Goal: Task Accomplishment & Management: Use online tool/utility

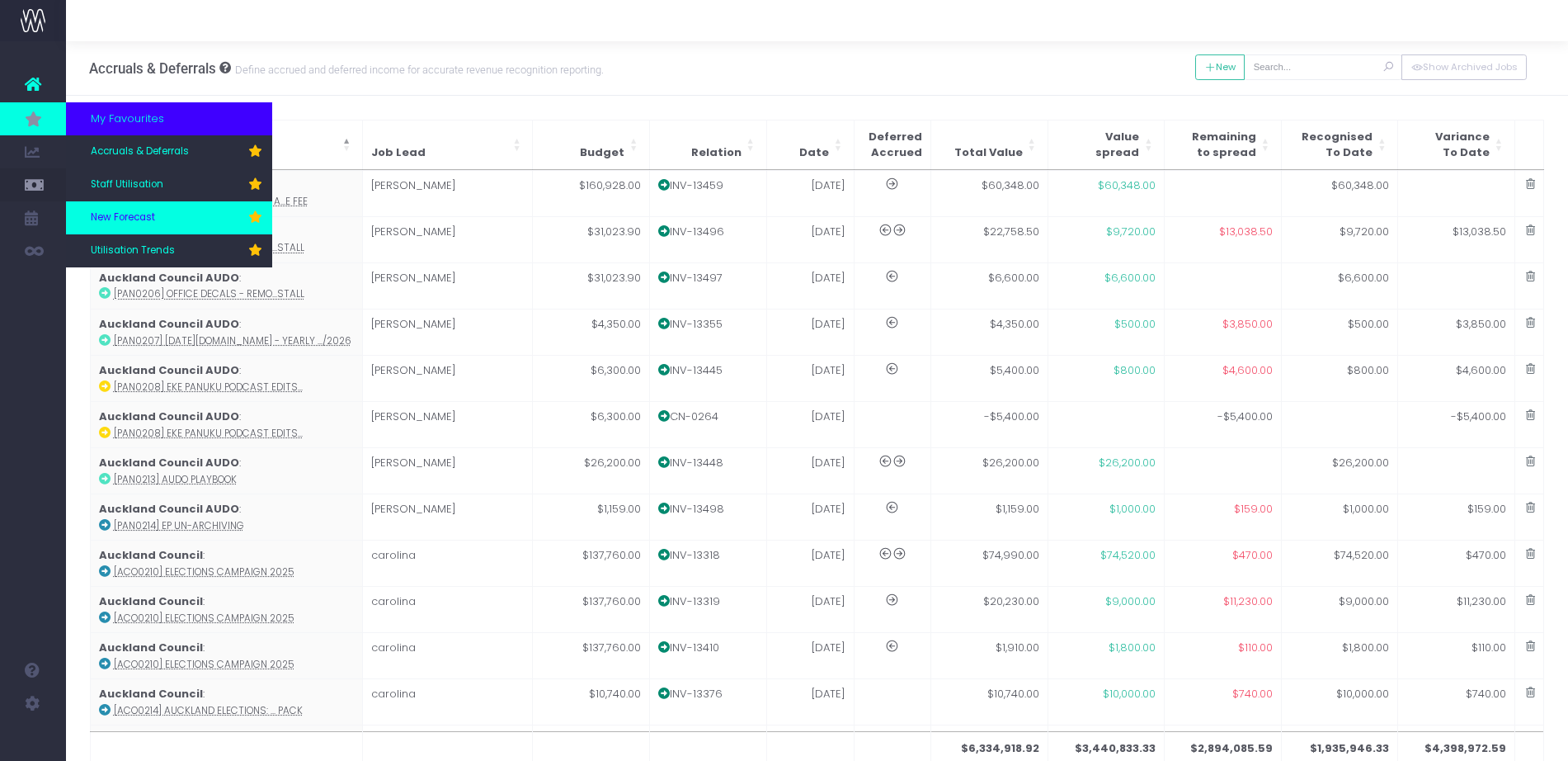
click at [125, 227] on link "New Forecast" at bounding box center [168, 218] width 206 height 33
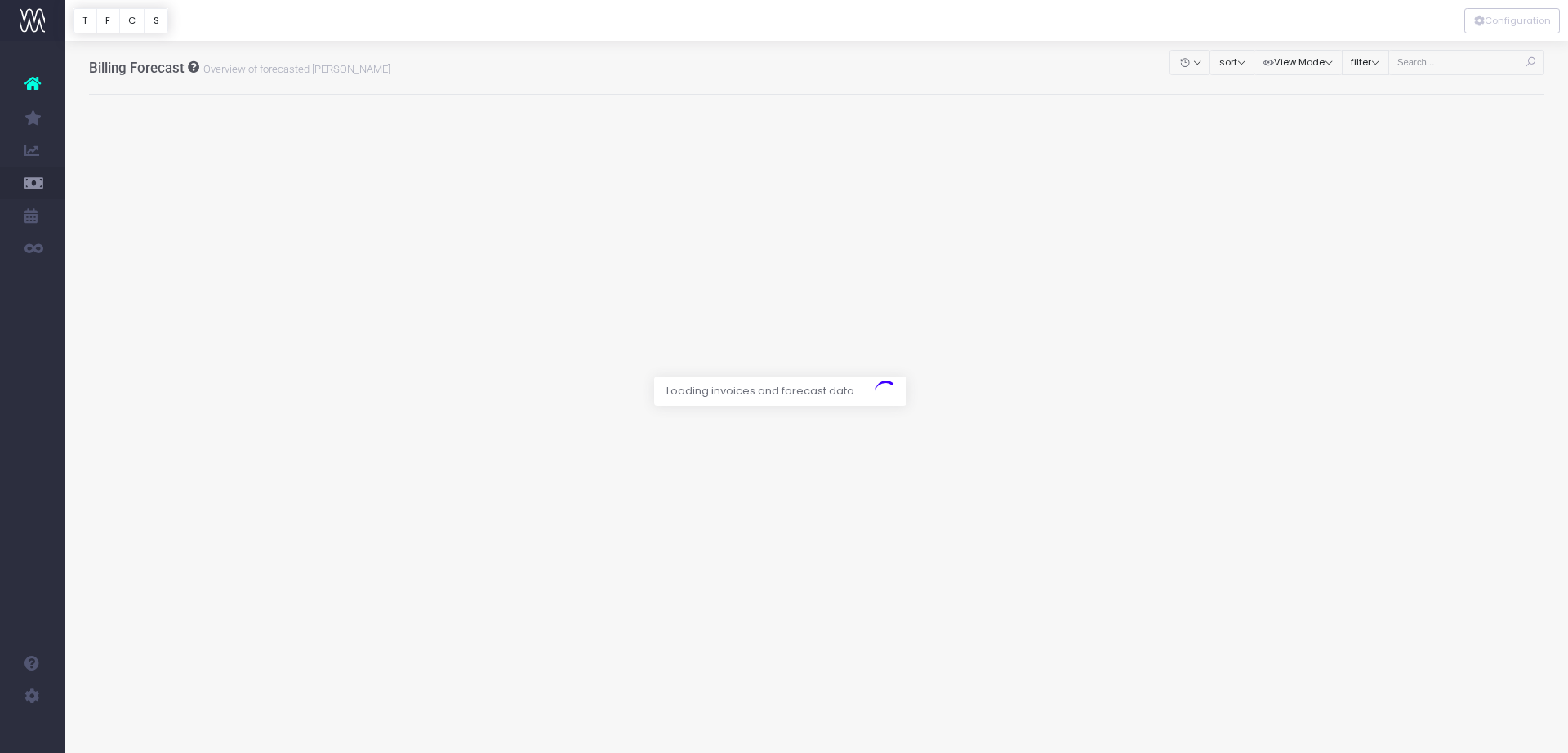
click at [1425, 63] on div at bounding box center [784, 376] width 1568 height 753
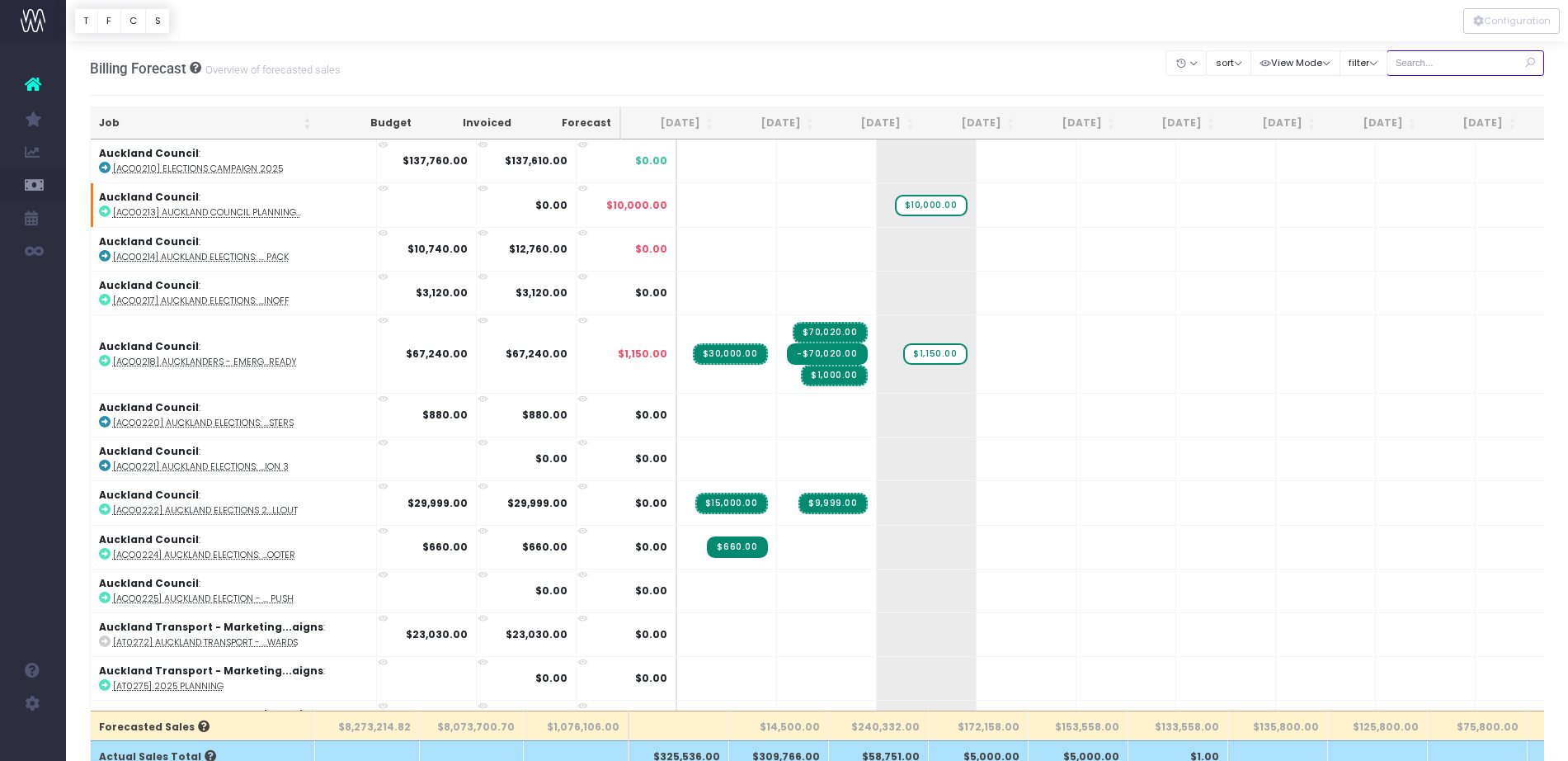
click at [1431, 70] on input "text" at bounding box center [1466, 63] width 159 height 25
type input "l"
type input "LOR"
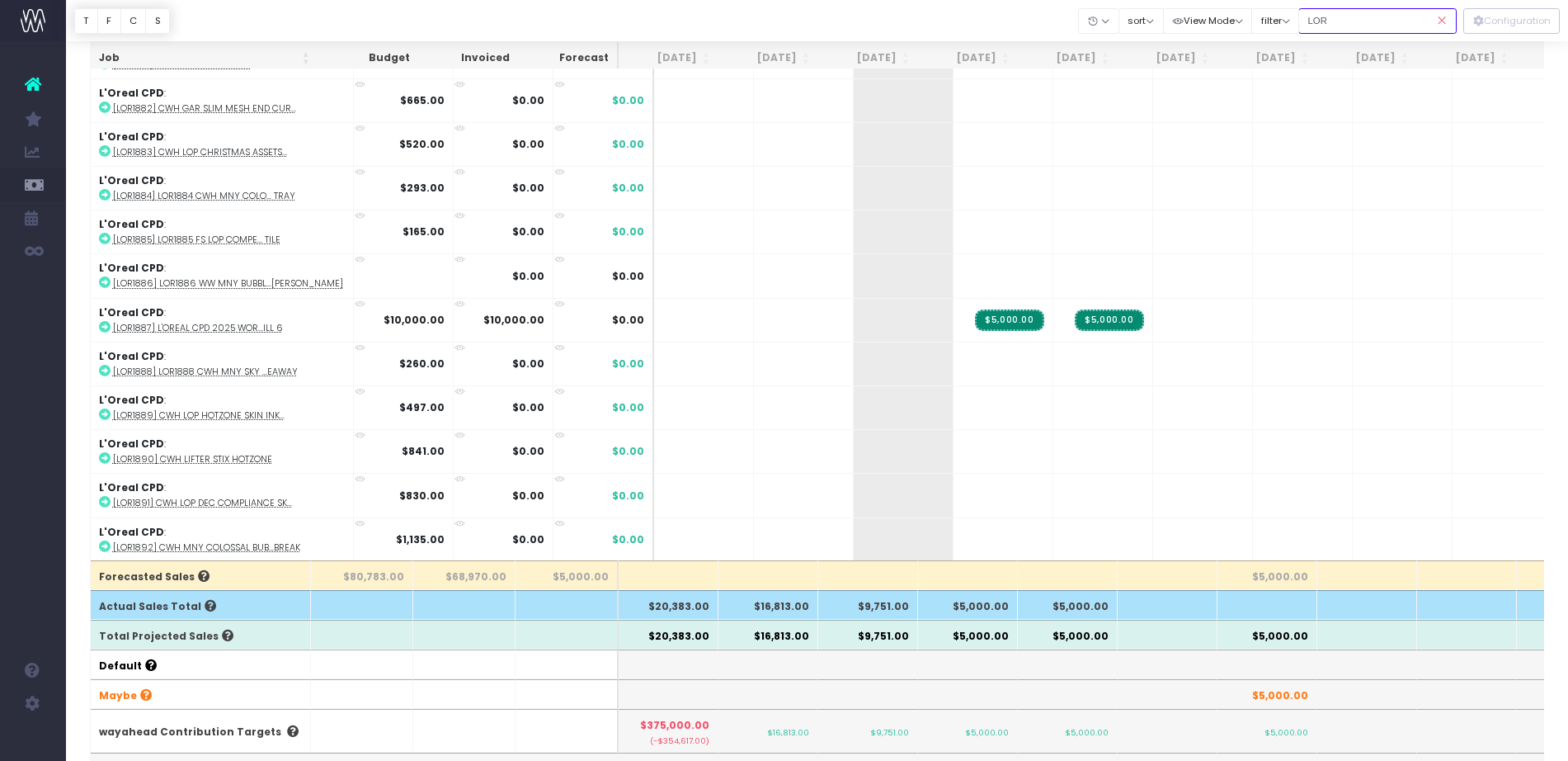
scroll to position [5417, 0]
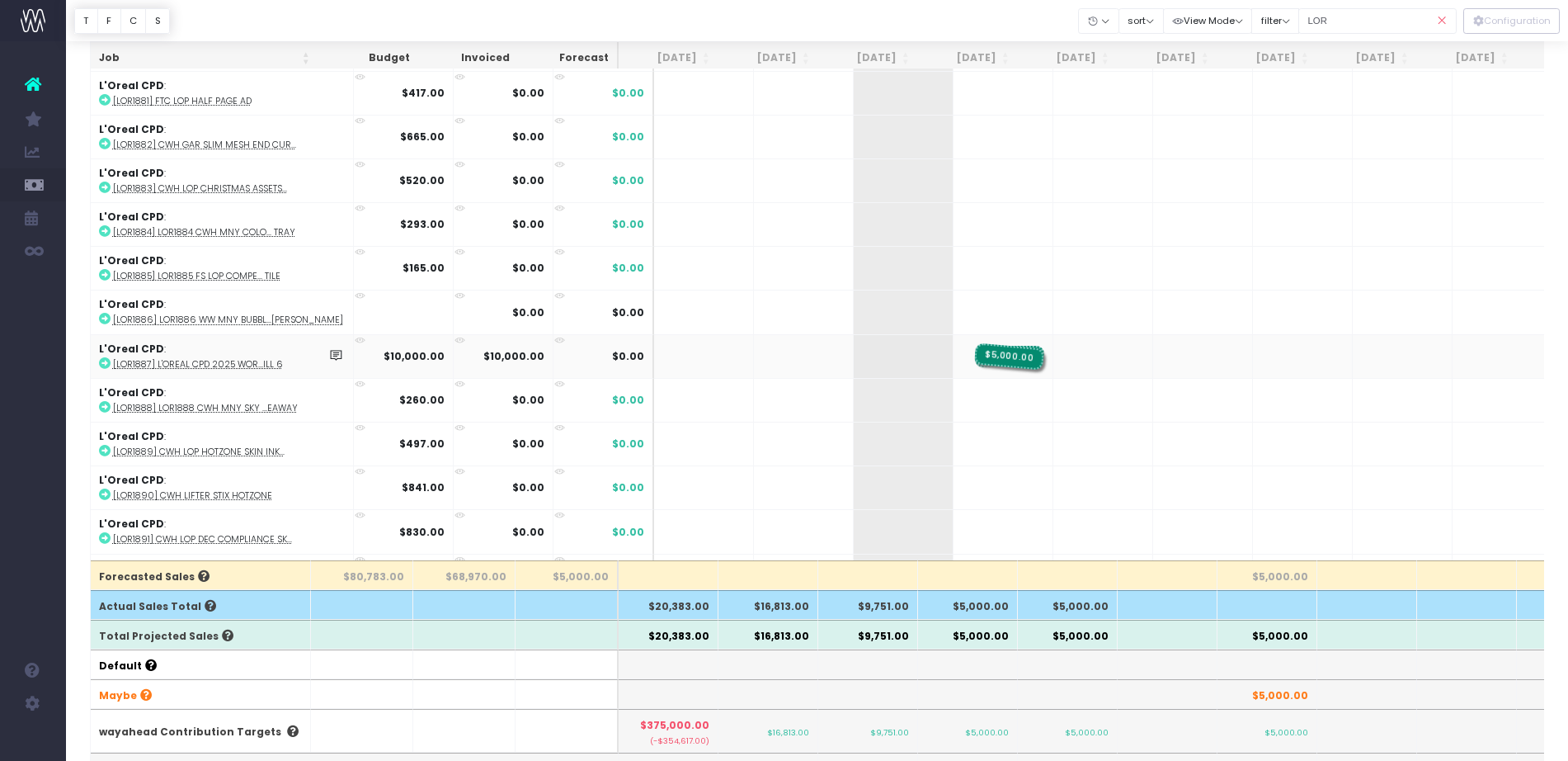
drag, startPoint x: 1079, startPoint y: 354, endPoint x: 991, endPoint y: 341, distance: 89.0
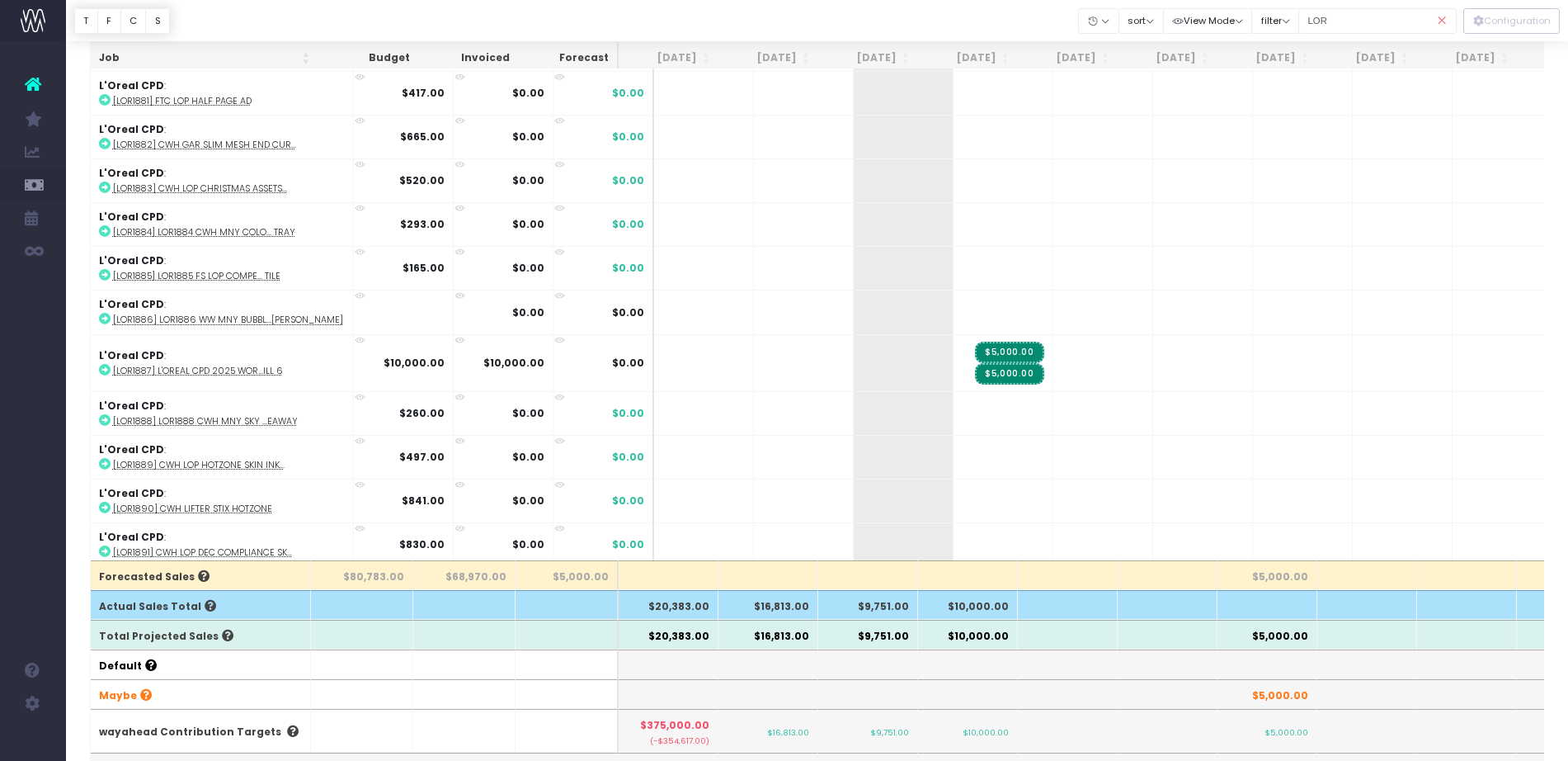
click at [1439, 9] on icon at bounding box center [1442, 20] width 29 height 34
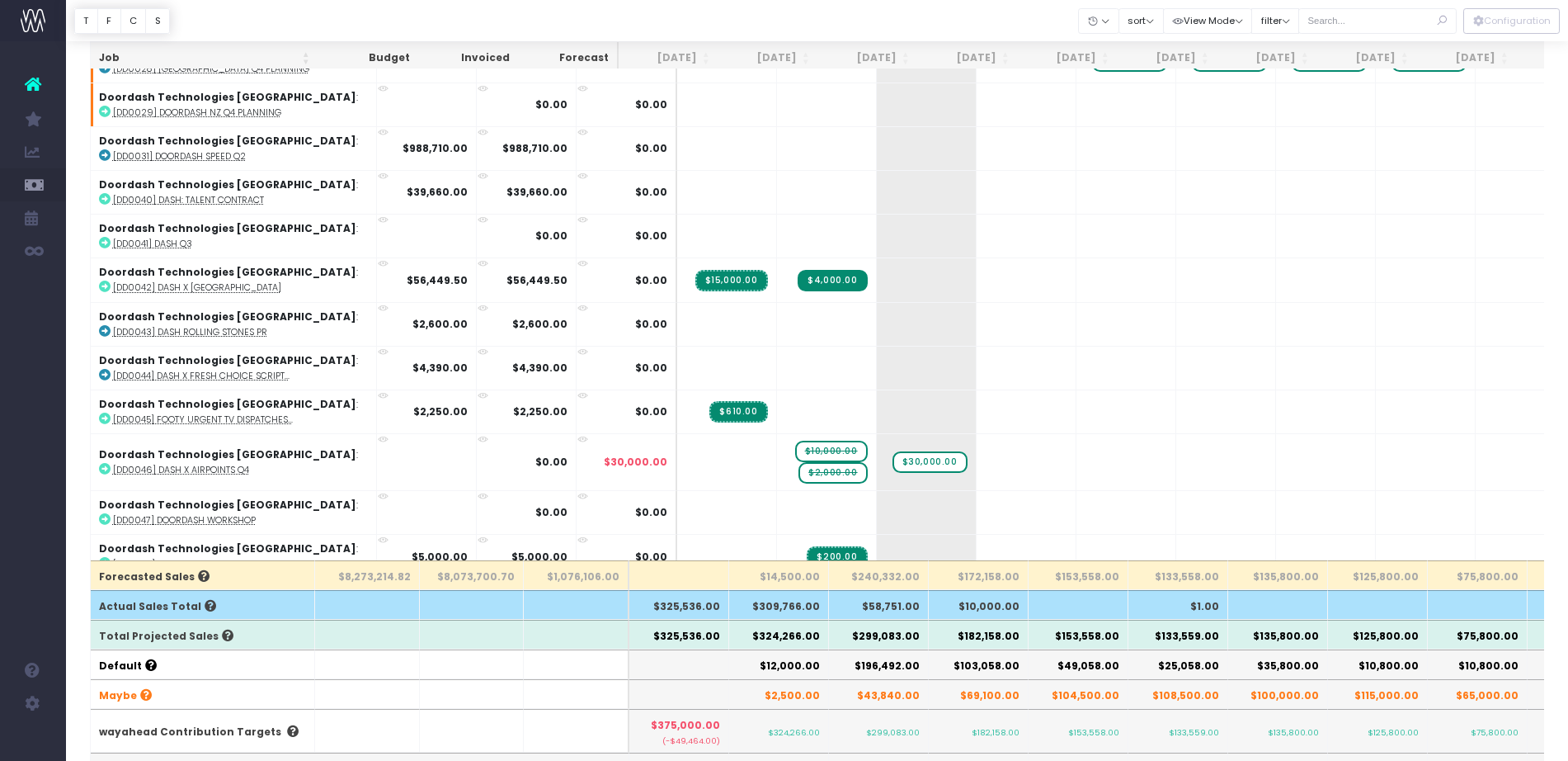
scroll to position [2007, 0]
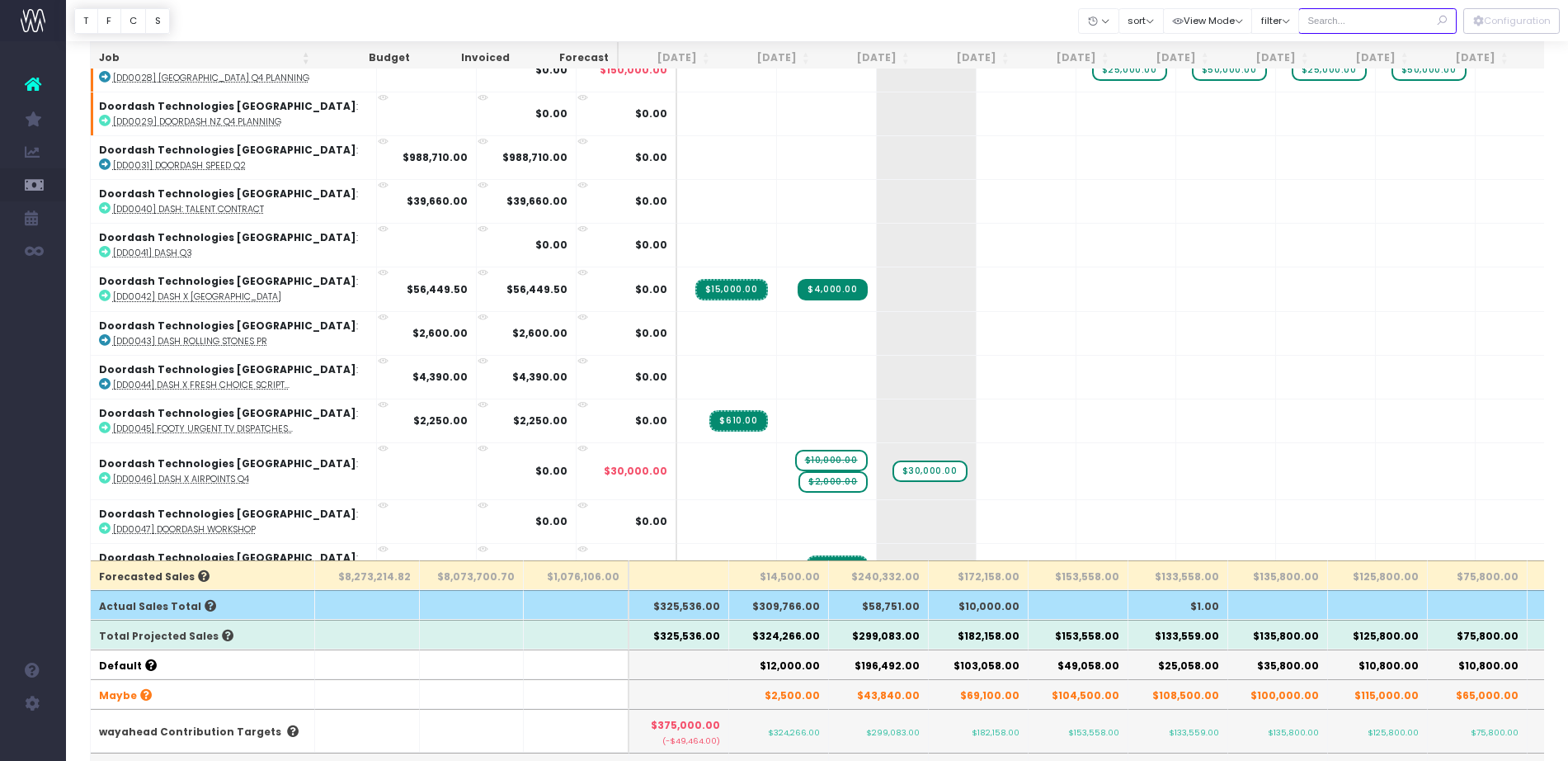
click at [1368, 22] on input "text" at bounding box center [1378, 21] width 159 height 25
type input "airp"
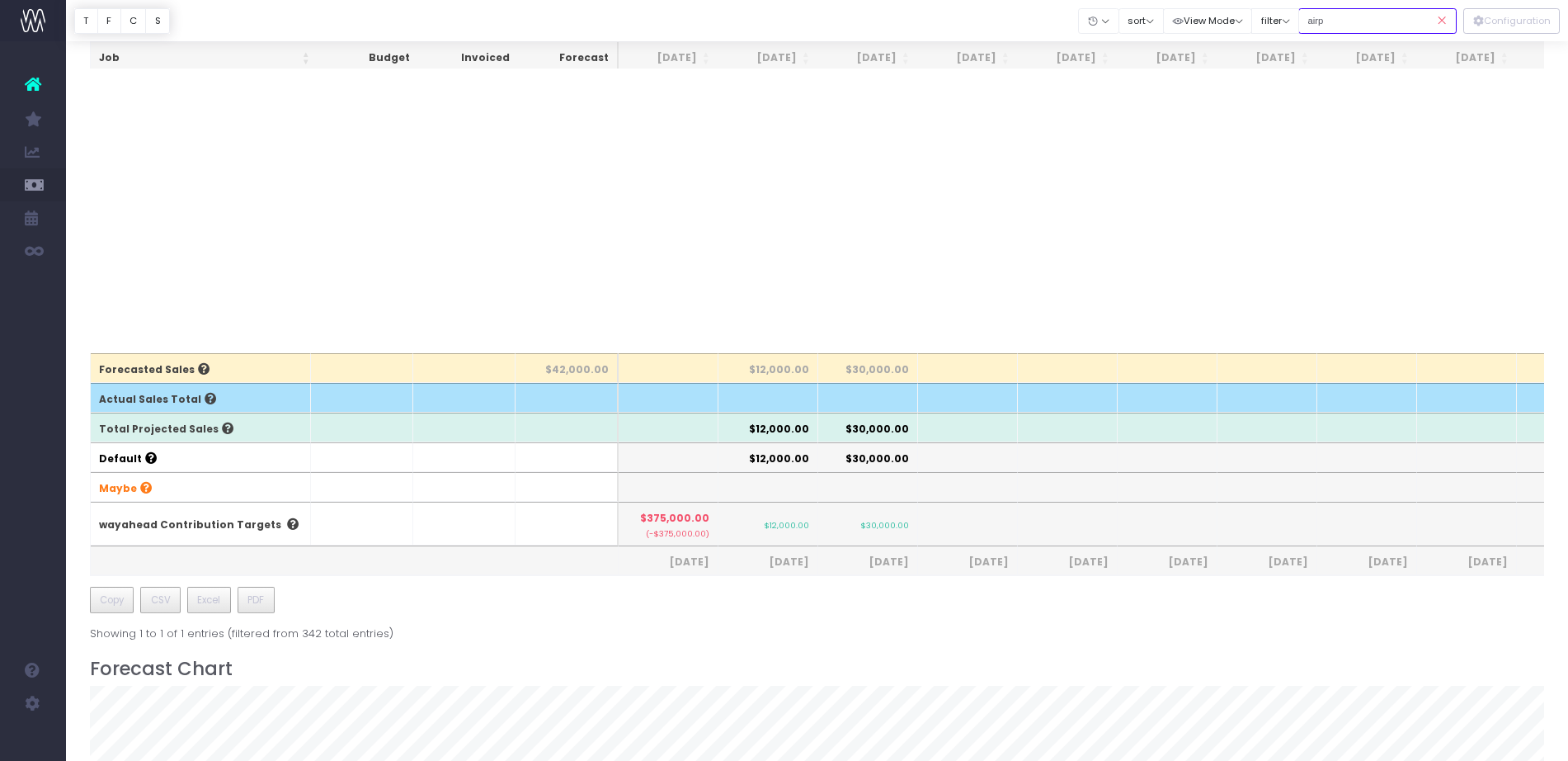
scroll to position [0, 0]
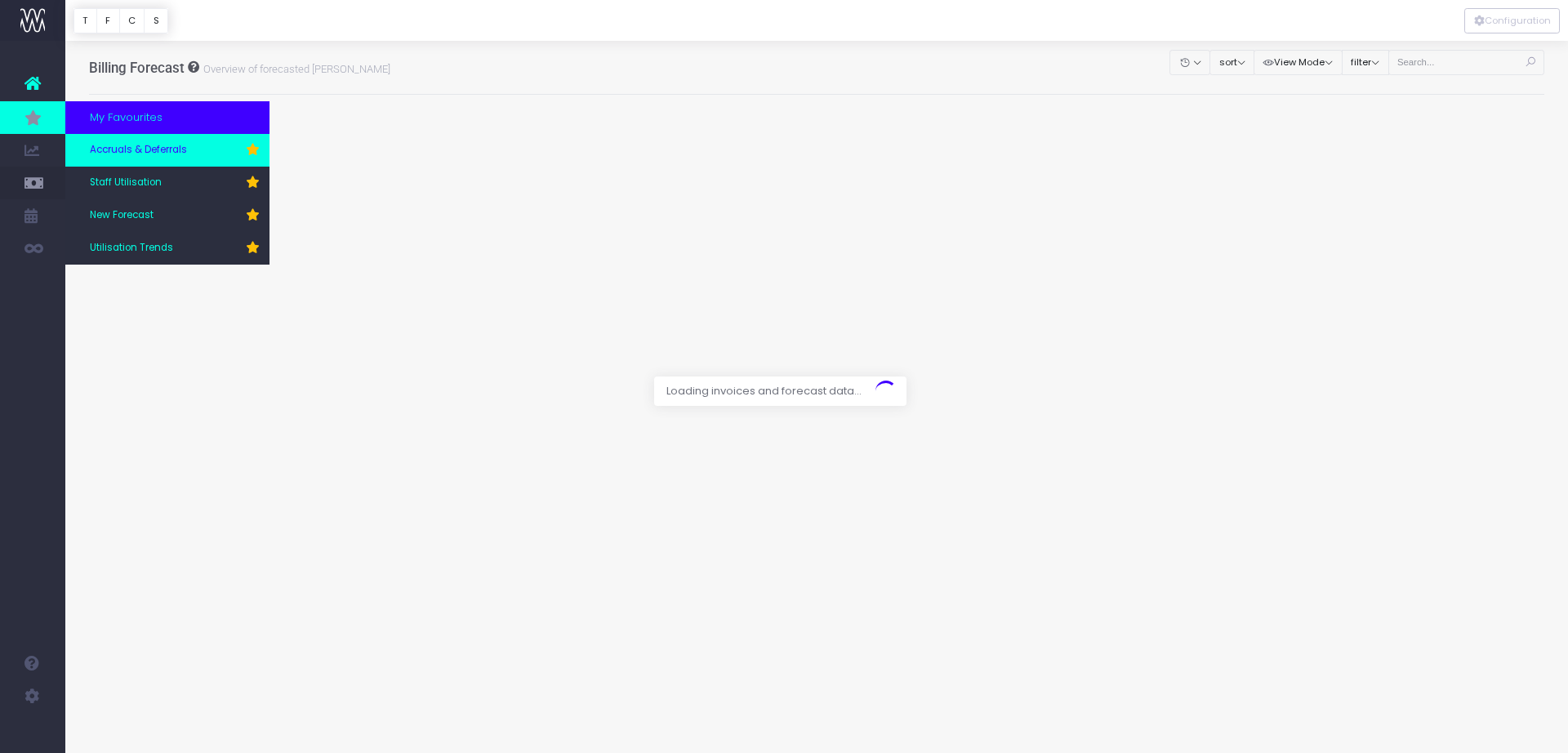
click at [122, 145] on span "Accruals & Deferrals" at bounding box center [139, 149] width 98 height 14
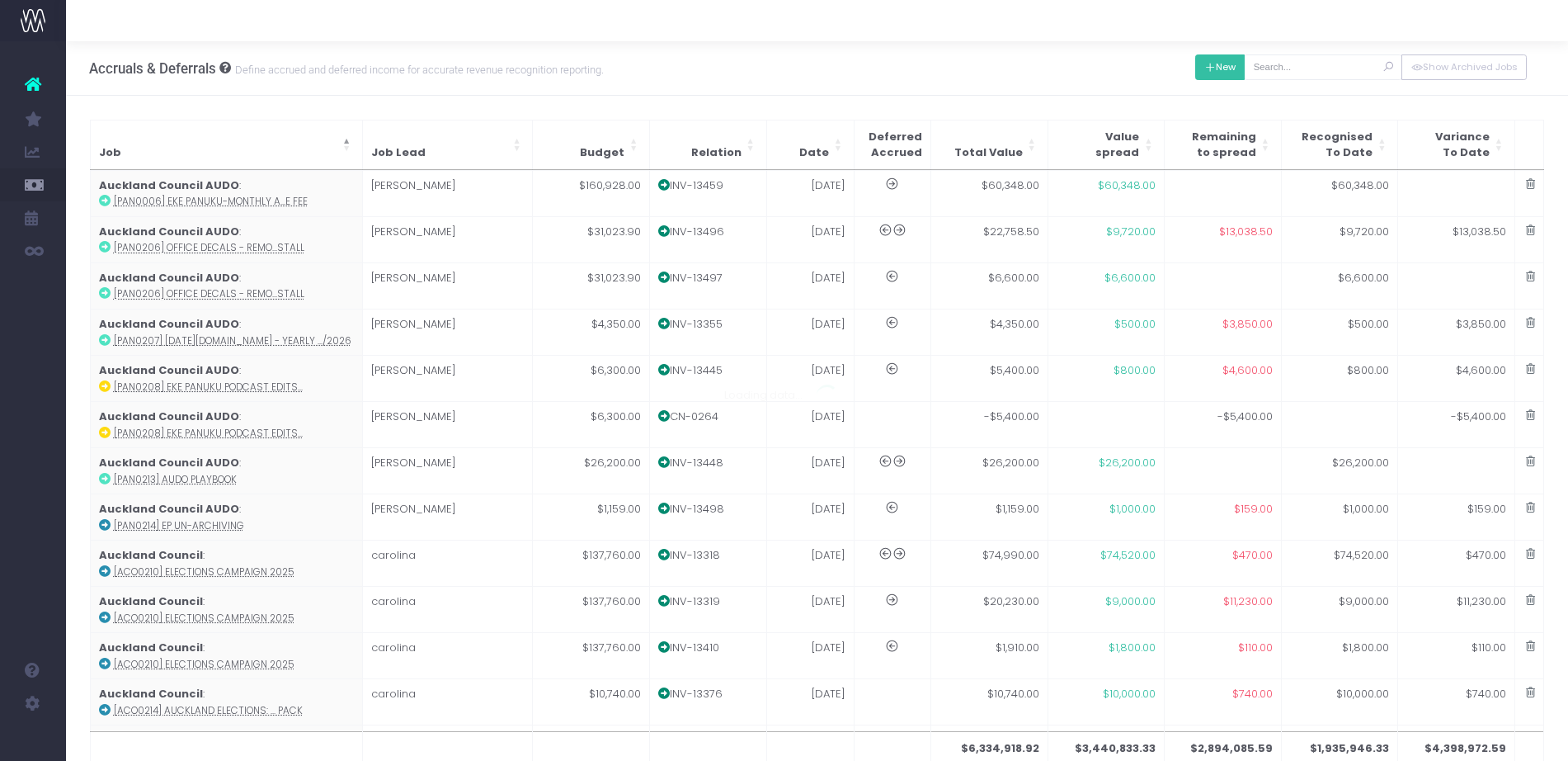
click at [1227, 73] on button "New" at bounding box center [1220, 67] width 50 height 25
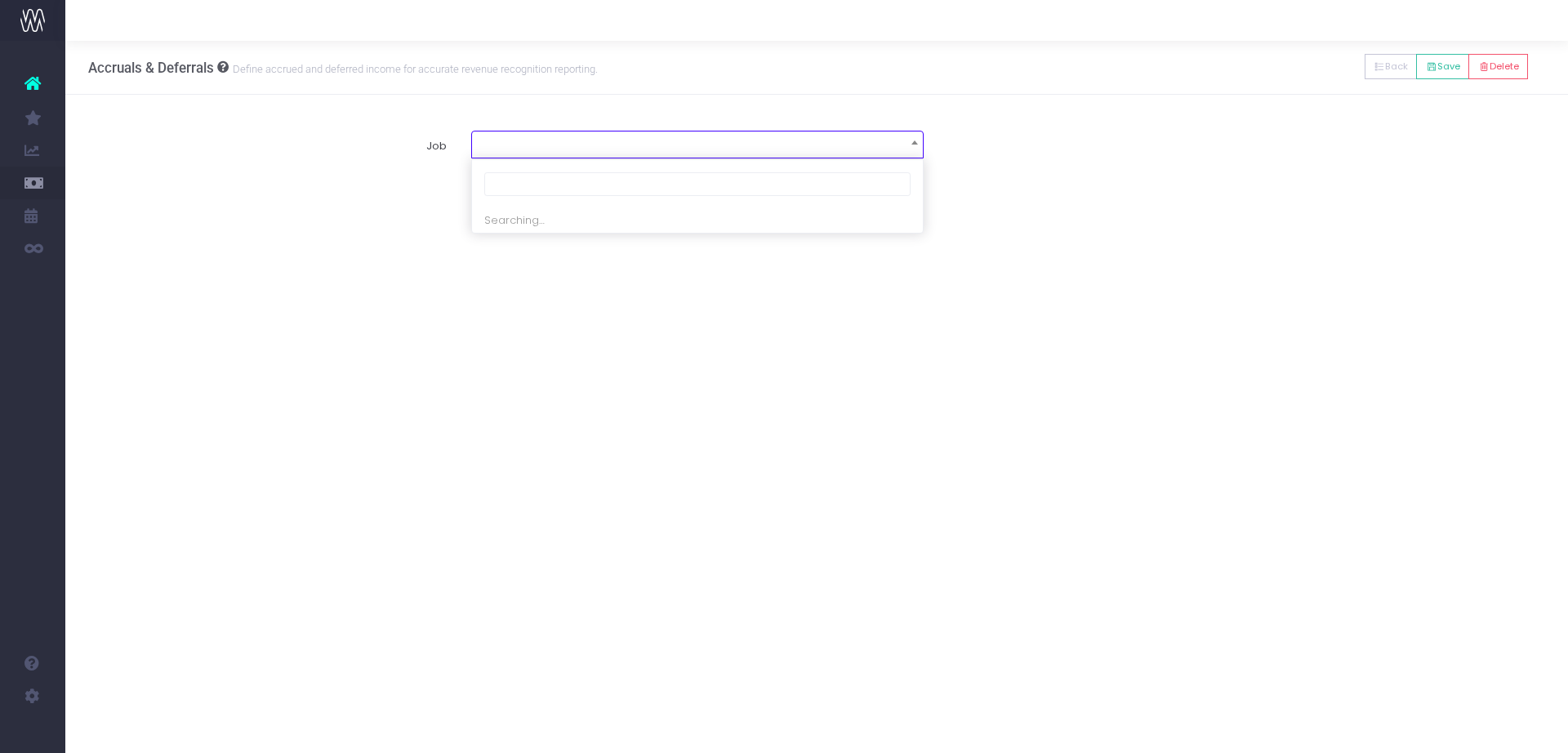
click at [632, 144] on span at bounding box center [697, 143] width 451 height 23
type input "airp"
select select "1925758"
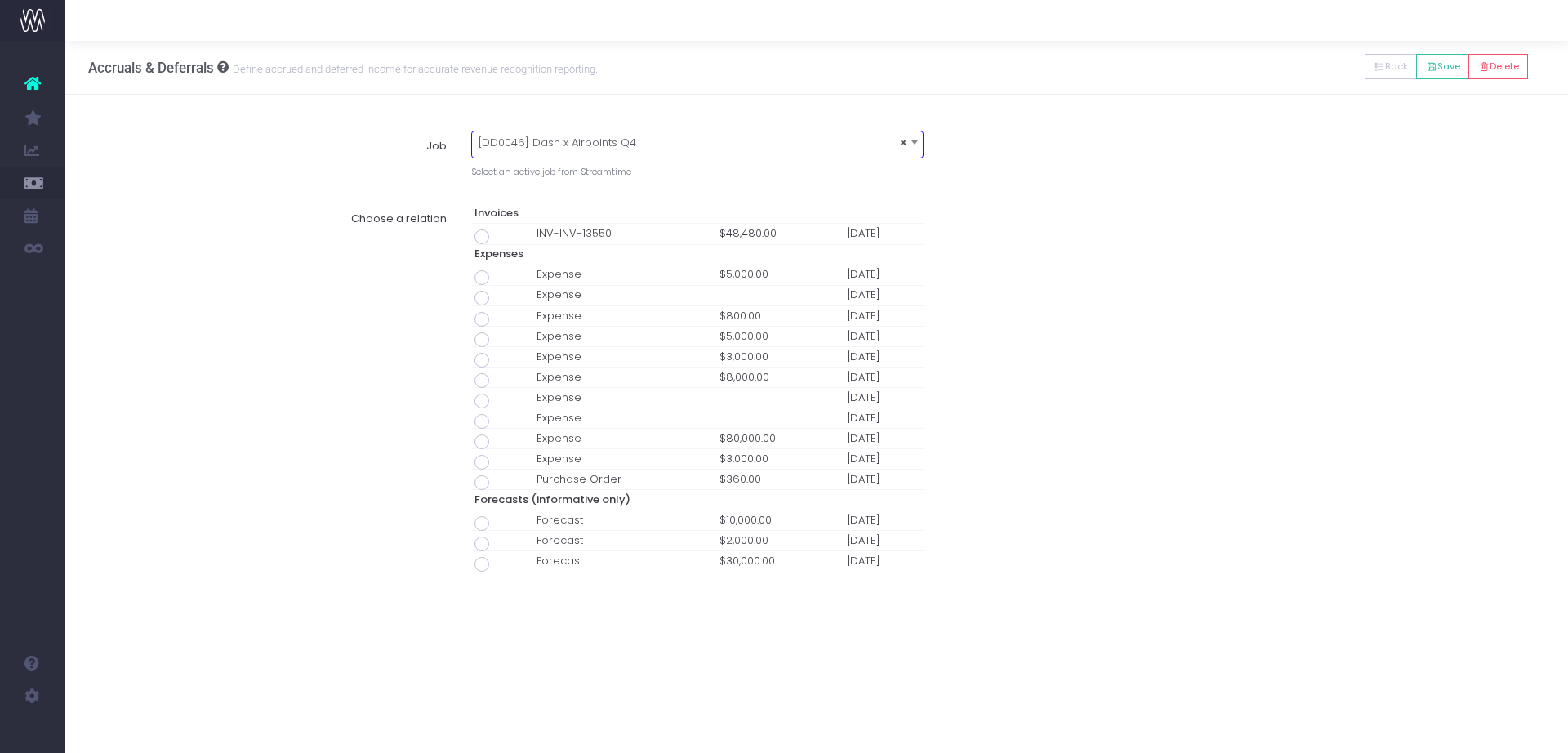
click at [482, 237] on span at bounding box center [482, 236] width 14 height 14
click at [499, 237] on input "radio" at bounding box center [504, 233] width 11 height 11
type input "Invoice INV-INV-13550 / 16 Sep 25 / $48,480.00"
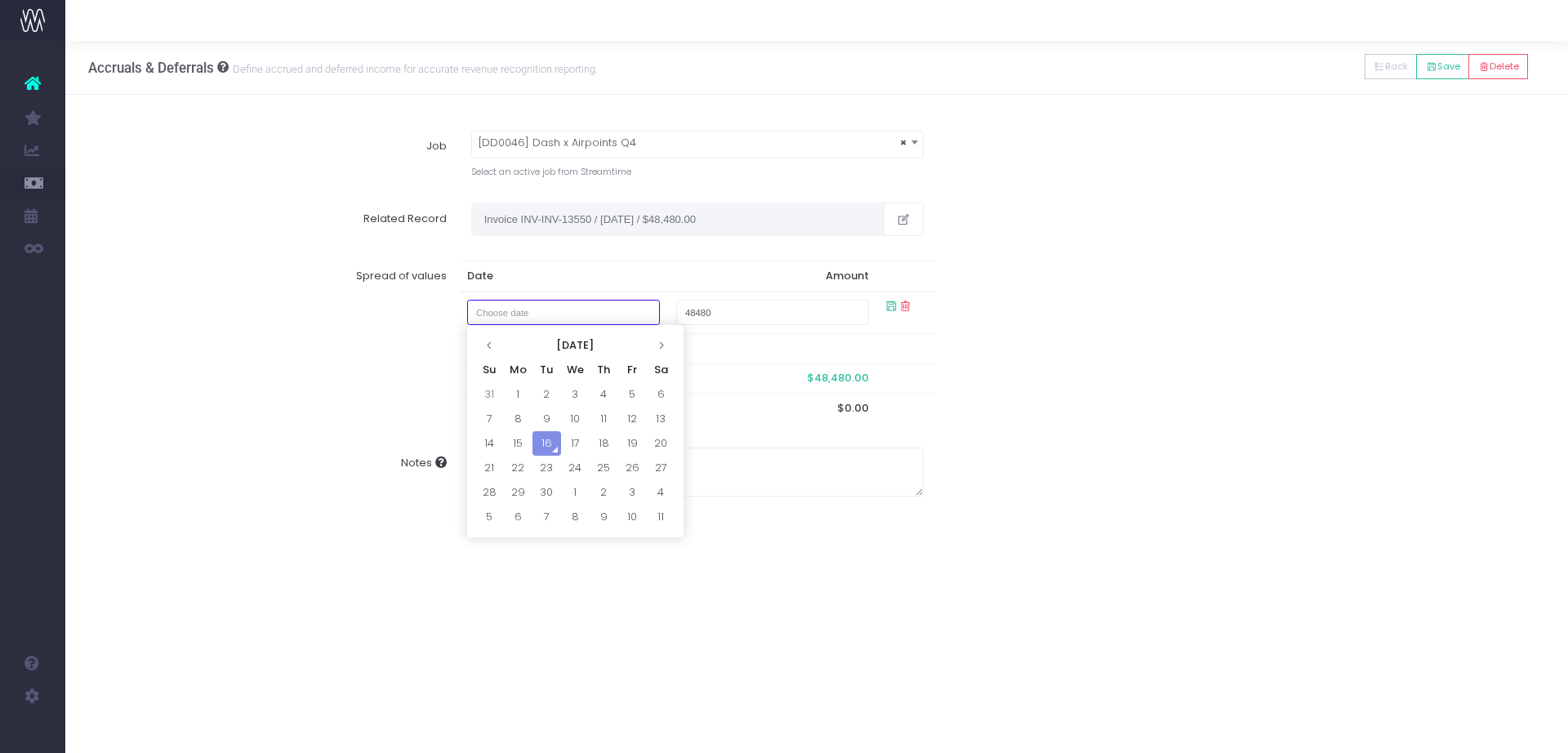
click at [576, 324] on body "Oh my... this is bad. wayahead wasn't able to load this page. Please contact su…" at bounding box center [784, 376] width 1568 height 753
click at [483, 395] on td "31" at bounding box center [490, 394] width 29 height 25
type input "August 31, 2025"
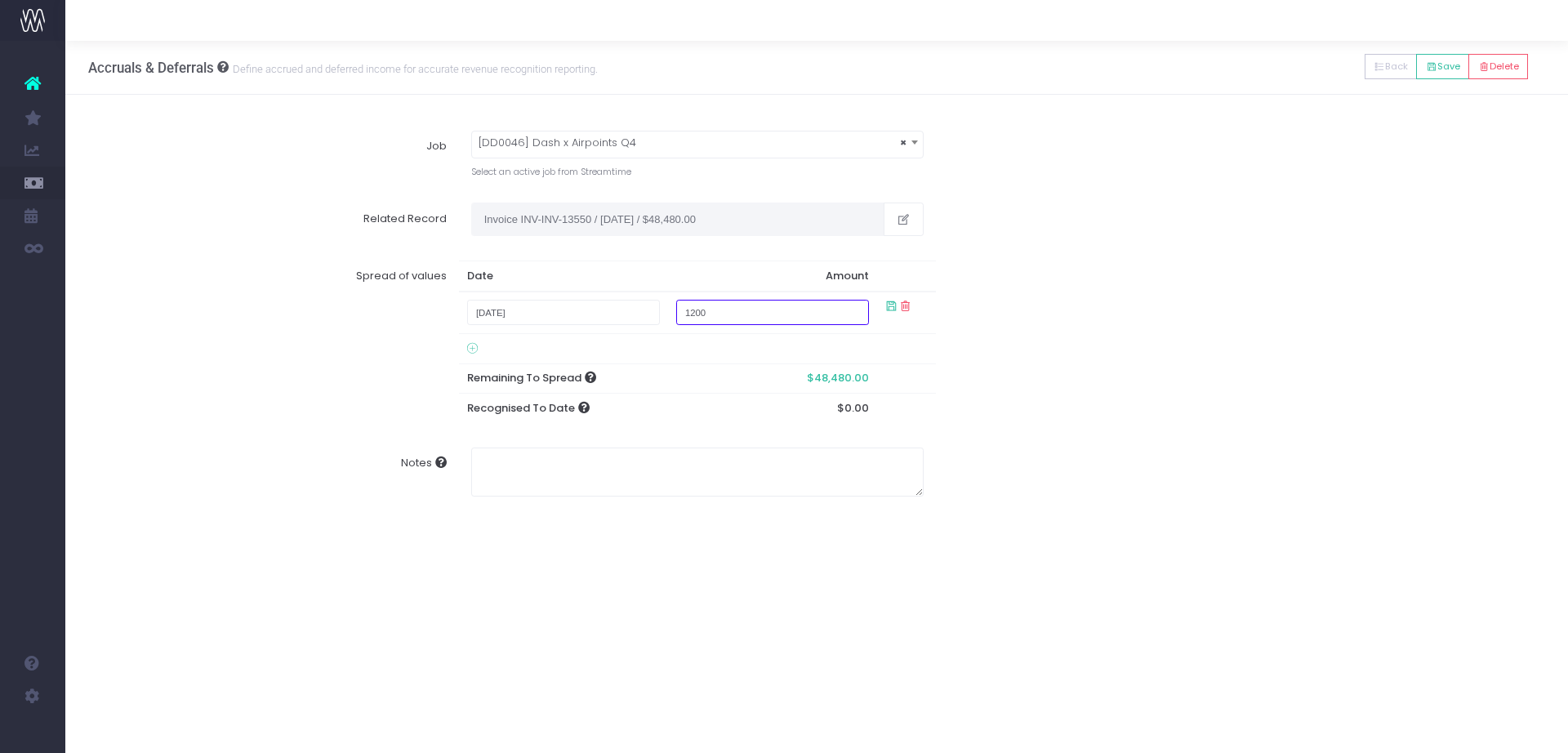
type input "12000"
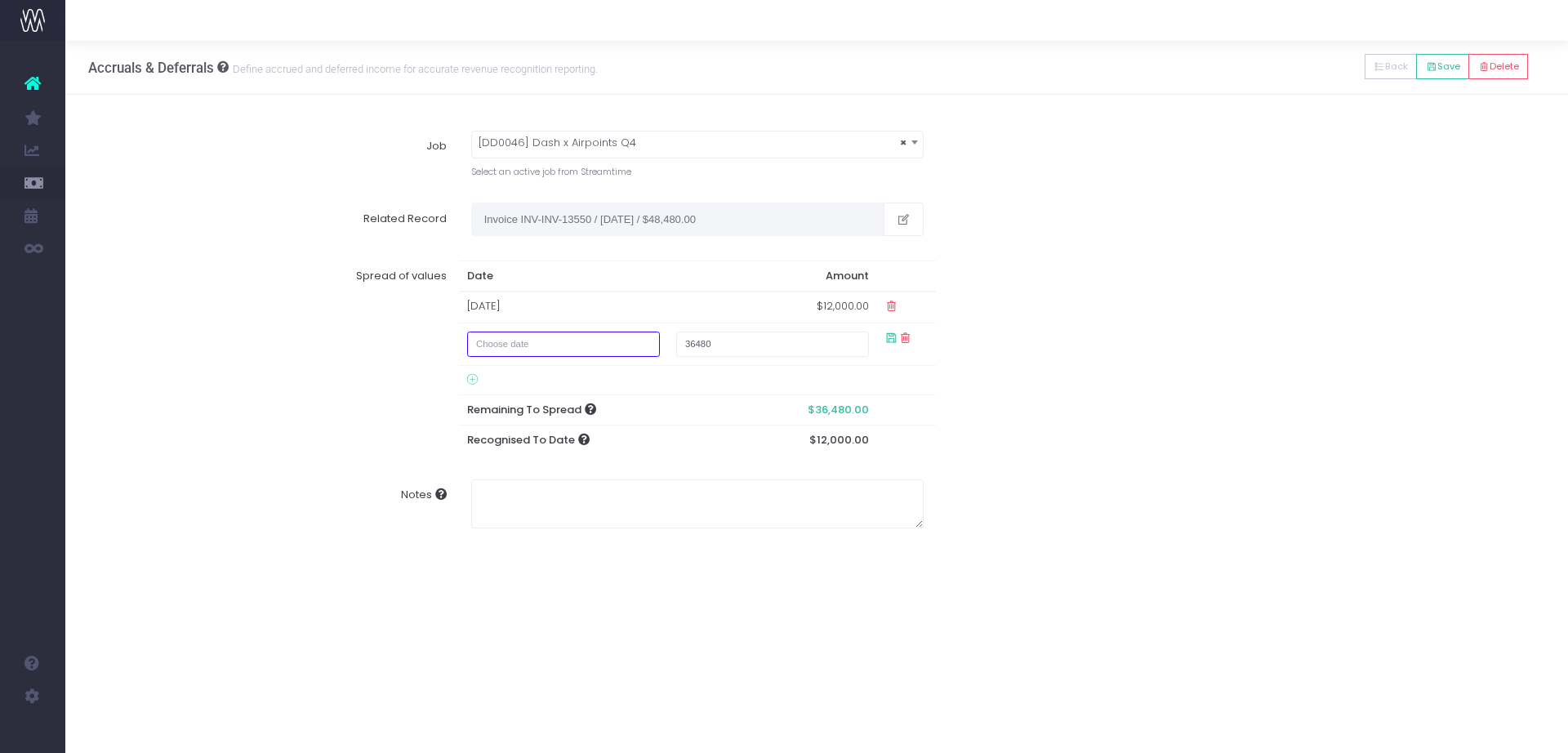
click at [639, 332] on input "text" at bounding box center [563, 343] width 192 height 25
click at [515, 427] on td "1" at bounding box center [518, 427] width 29 height 25
type input "September 1, 2025"
type input "30000"
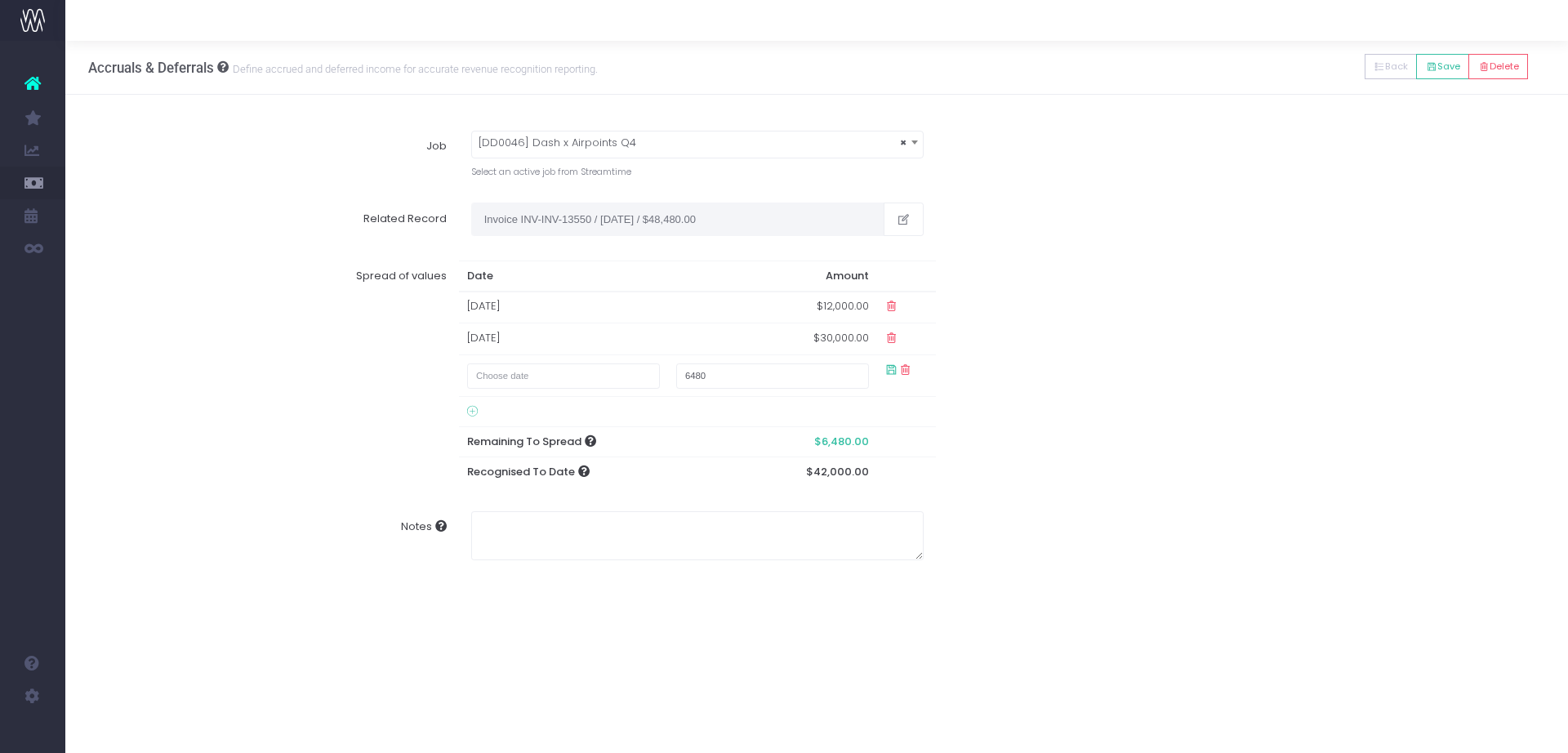
click at [1172, 285] on div "Spread of values Date Amount 31 Aug 2025 $12,000.00 01 Sep 2025 $30,000.00 6480…" at bounding box center [817, 373] width 1481 height 251
click at [1441, 55] on button "Save" at bounding box center [1443, 66] width 53 height 25
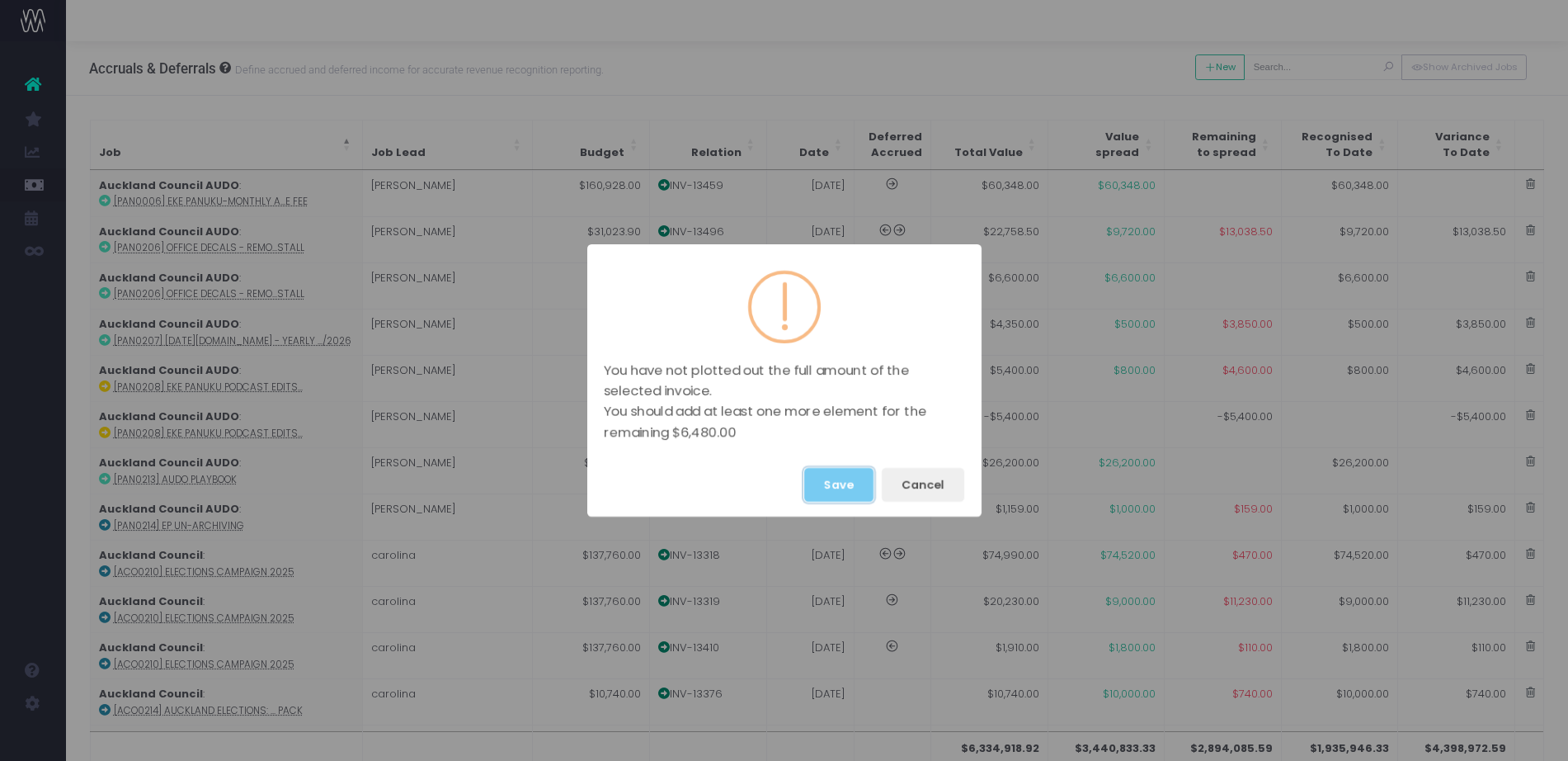
click at [838, 483] on button "Save" at bounding box center [839, 484] width 70 height 34
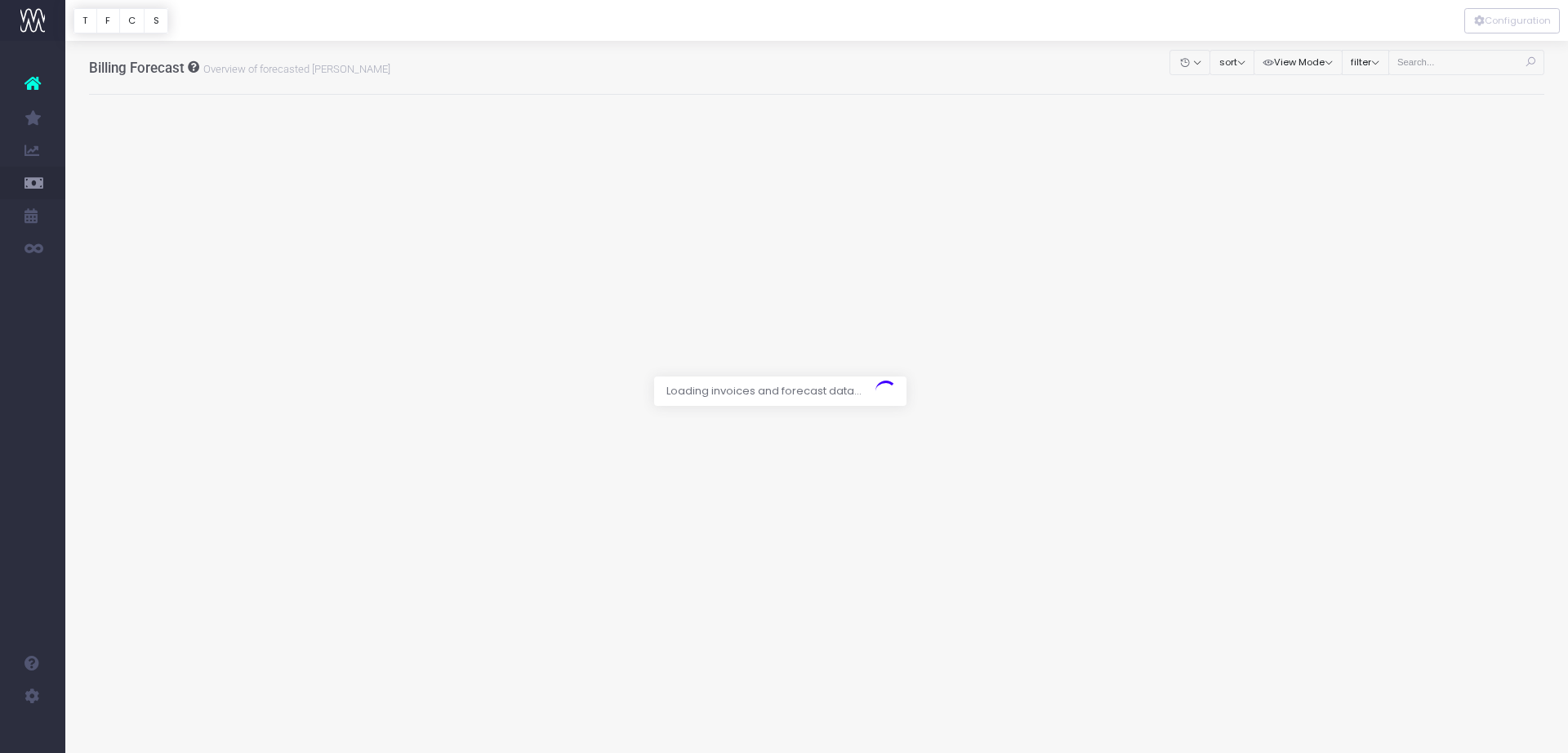
click at [1420, 62] on div at bounding box center [784, 376] width 1568 height 753
click at [1444, 65] on div at bounding box center [784, 376] width 1568 height 753
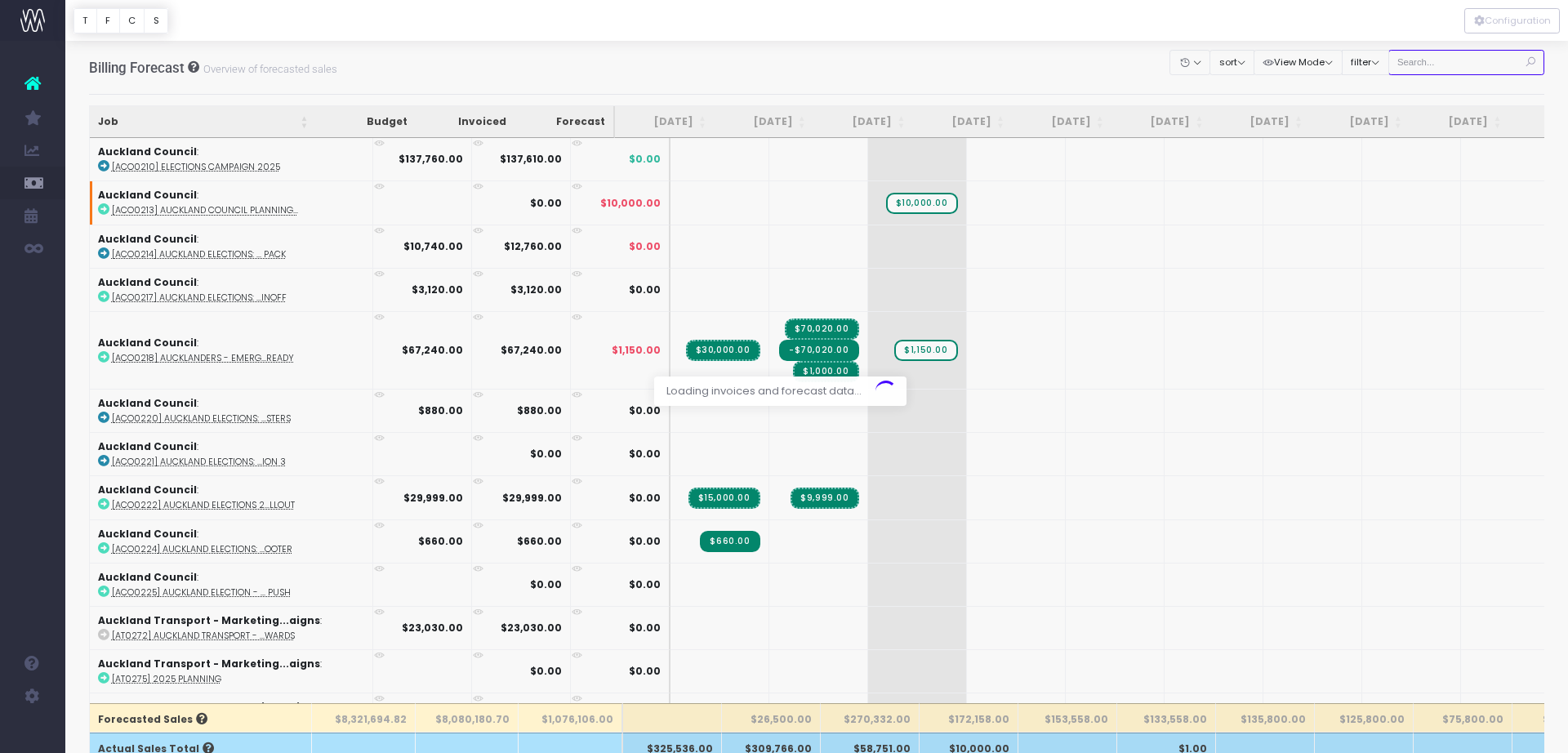
click at [1447, 61] on input "text" at bounding box center [1467, 62] width 157 height 25
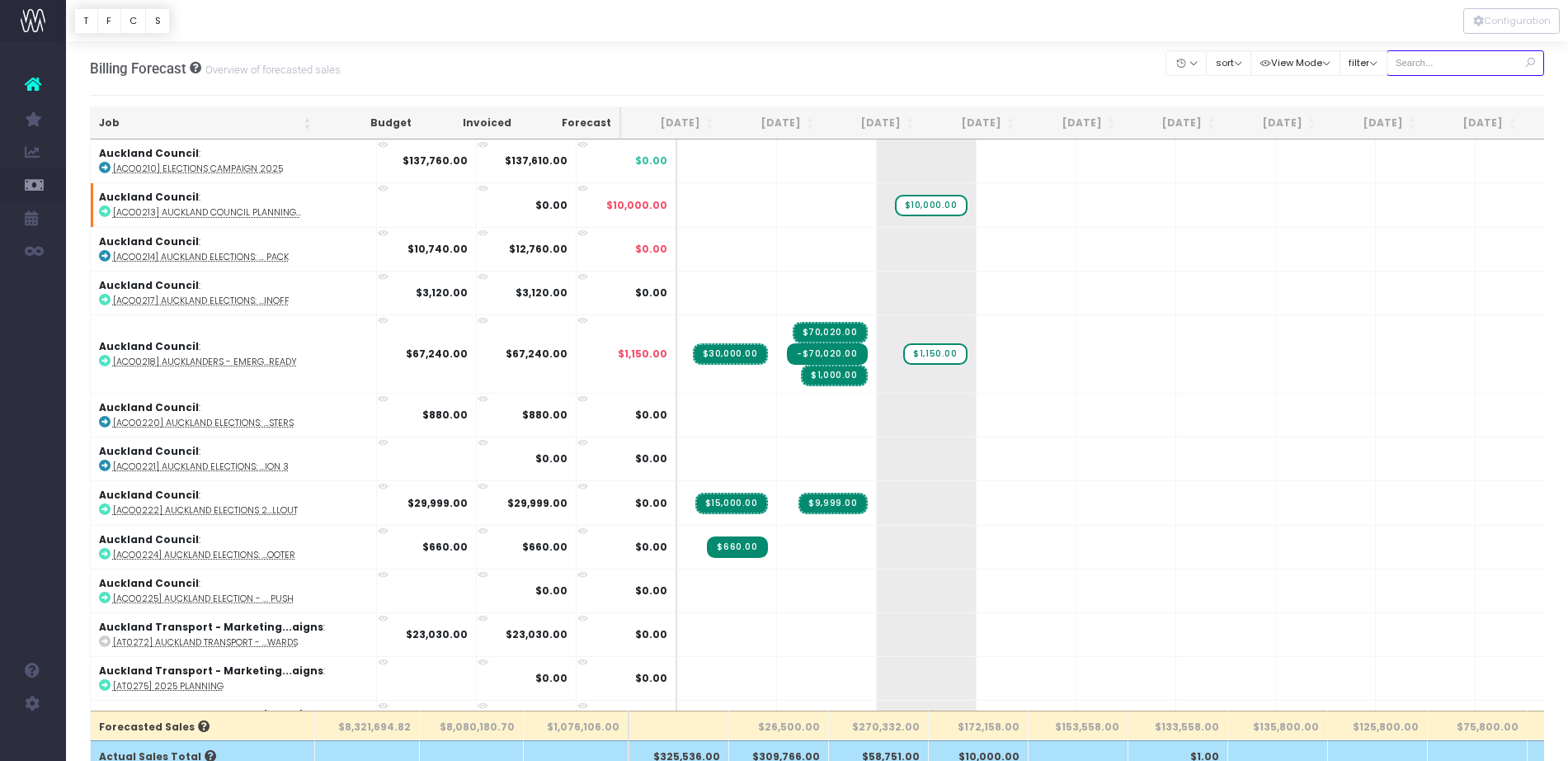
click at [1462, 62] on input "text" at bounding box center [1466, 63] width 159 height 25
type input "air"
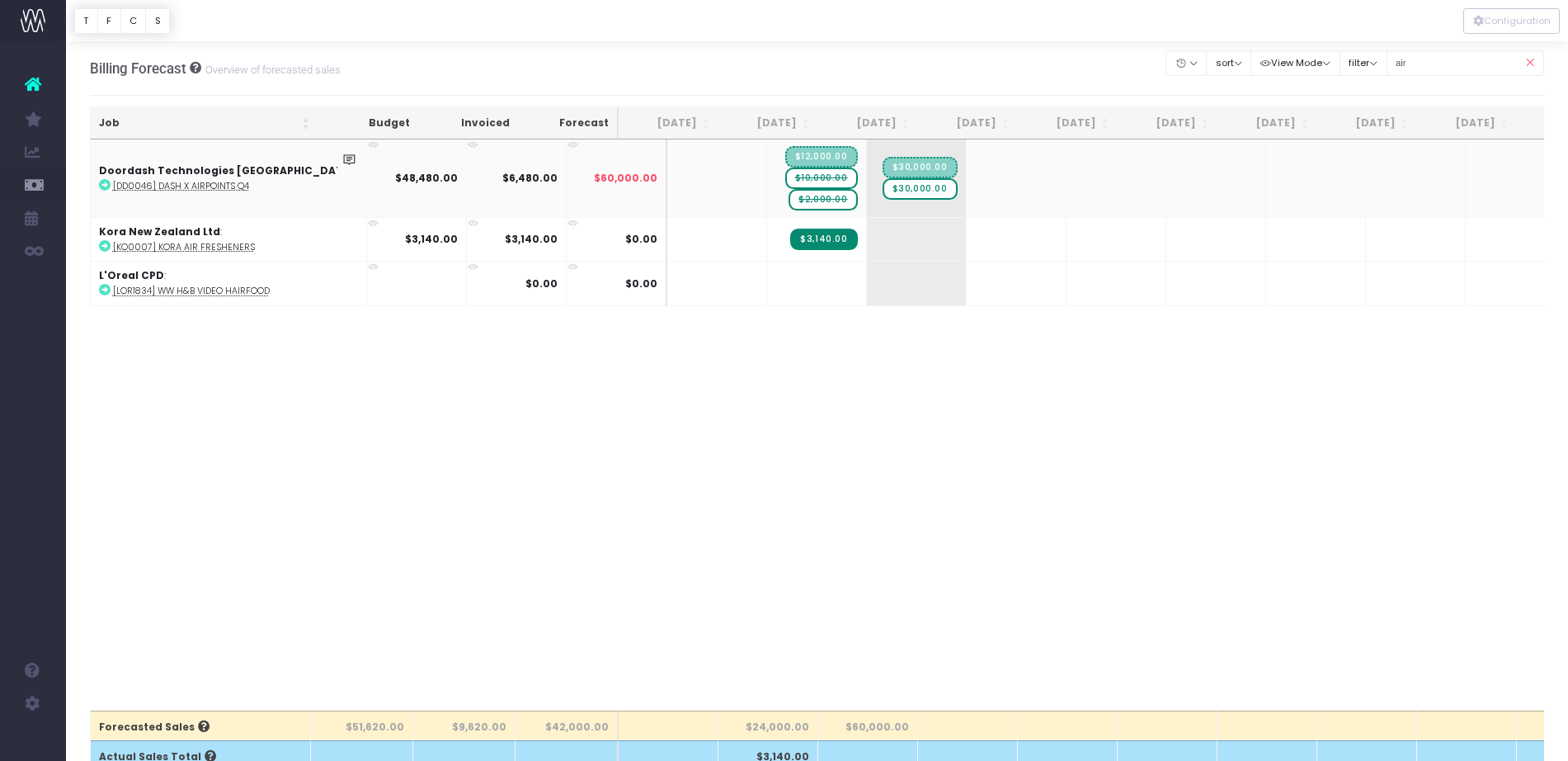
click at [785, 183] on span "$10,000.00" at bounding box center [821, 178] width 73 height 21
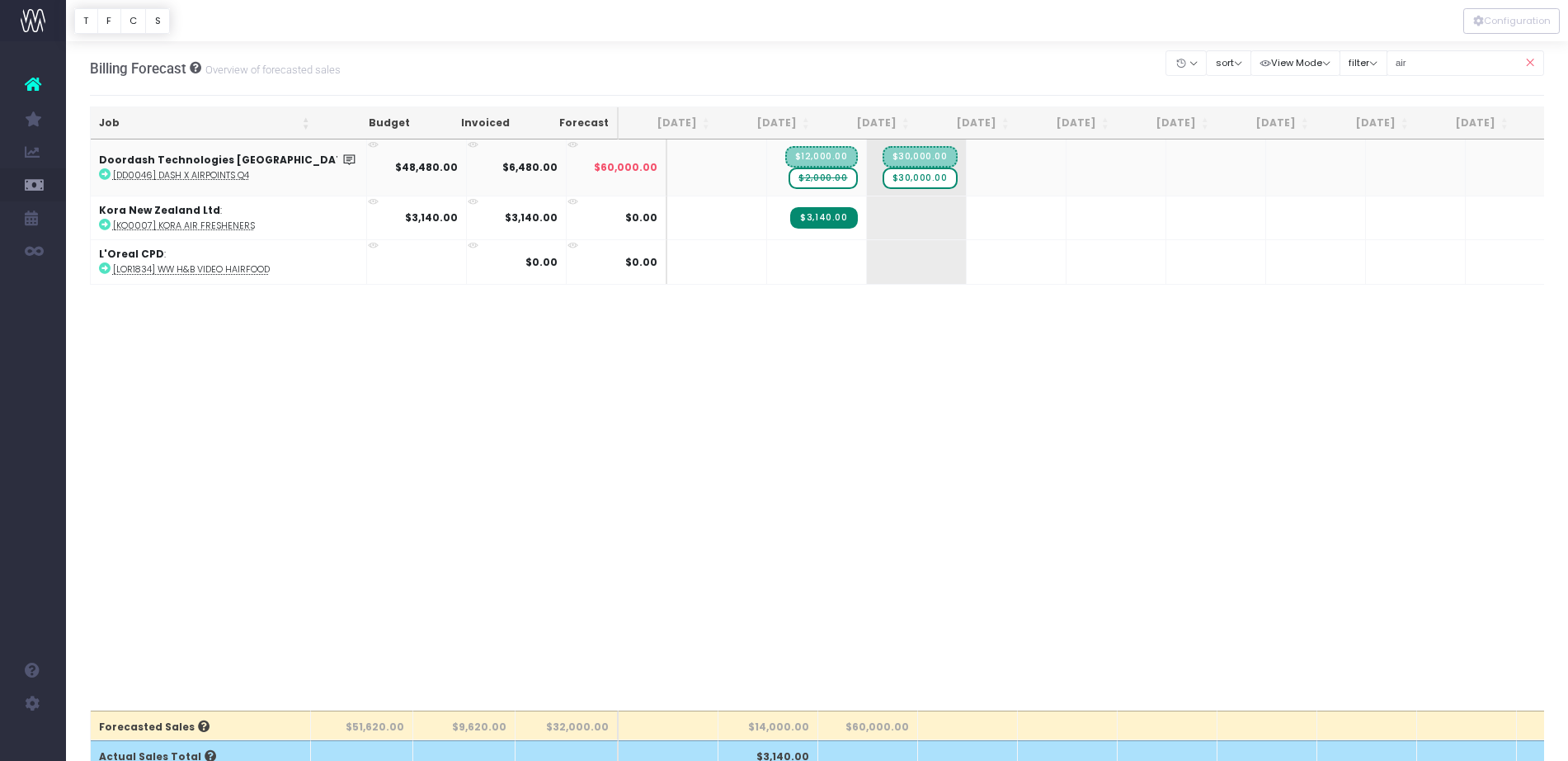
click at [789, 185] on span "$2,000.00" at bounding box center [823, 178] width 69 height 21
click at [883, 180] on span "$30,000.00" at bounding box center [920, 178] width 75 height 21
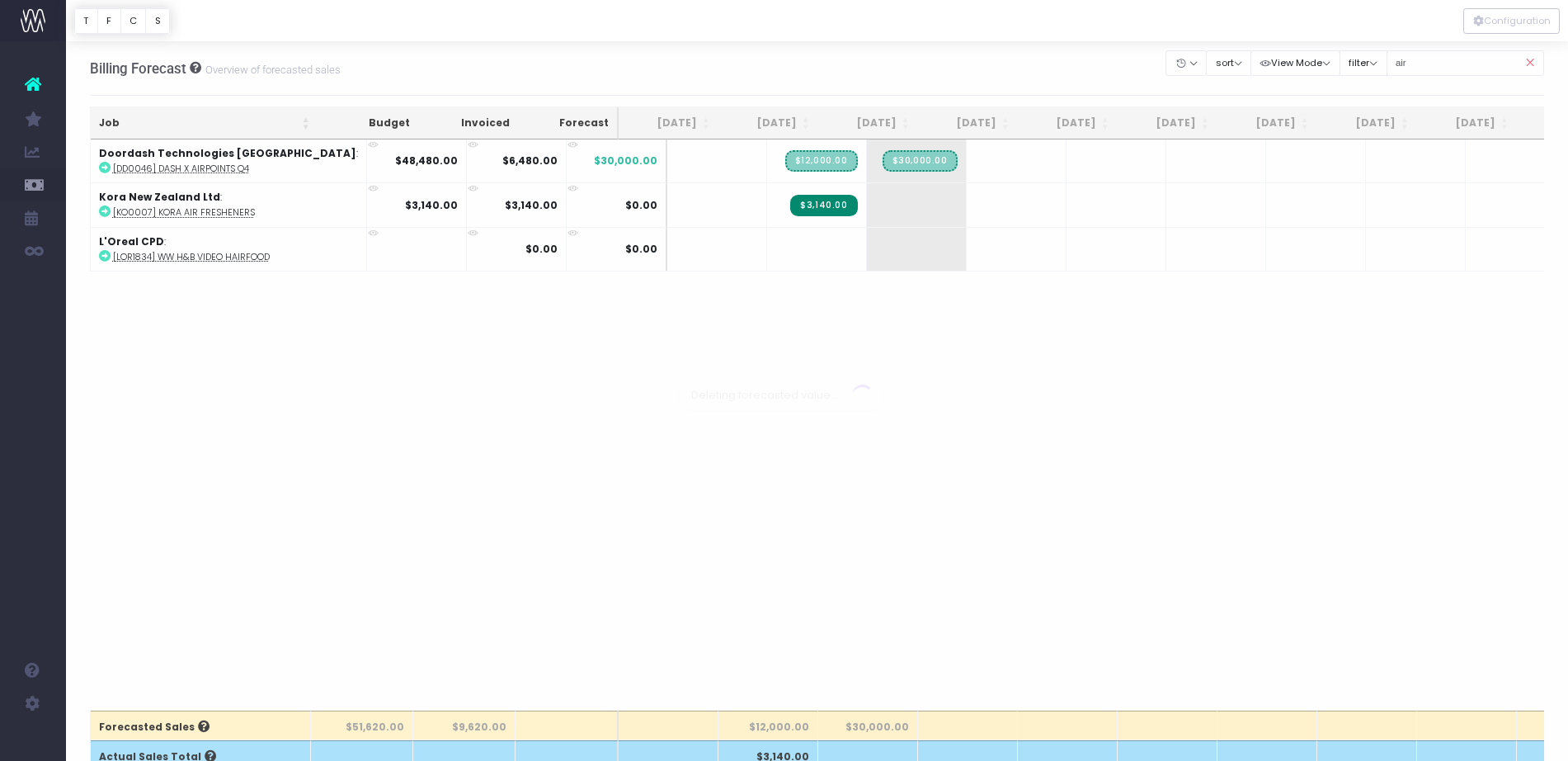
click at [789, 439] on div "Job Budget Invoiced Forecast Jul 25 Aug 25 Sep 25 Oct 25 Nov 25 Dec 25 Jan 26 F…" at bounding box center [817, 424] width 1455 height 571
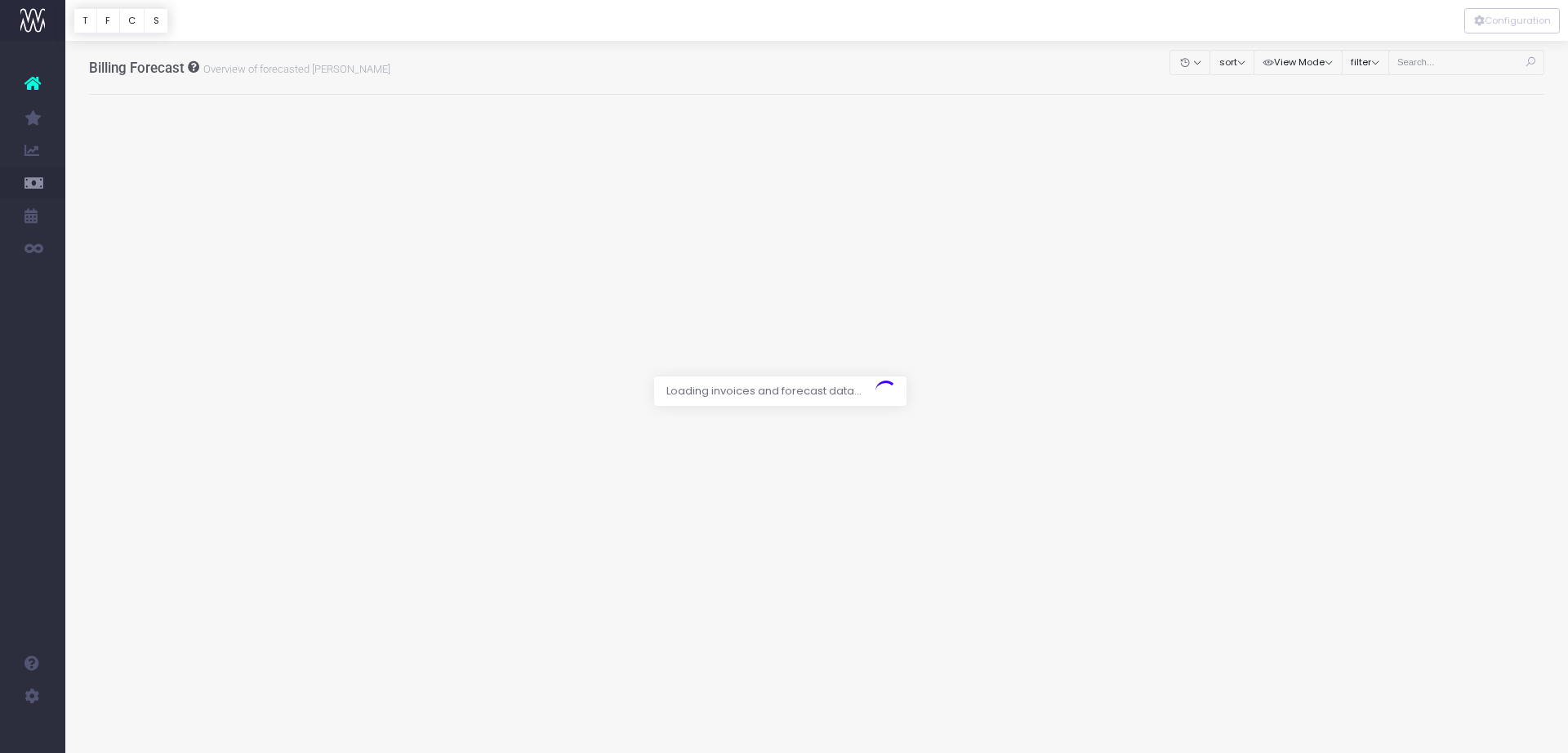
click at [1429, 64] on div at bounding box center [784, 376] width 1568 height 753
click at [1422, 70] on div at bounding box center [784, 376] width 1568 height 753
